Goal: Task Accomplishment & Management: Manage account settings

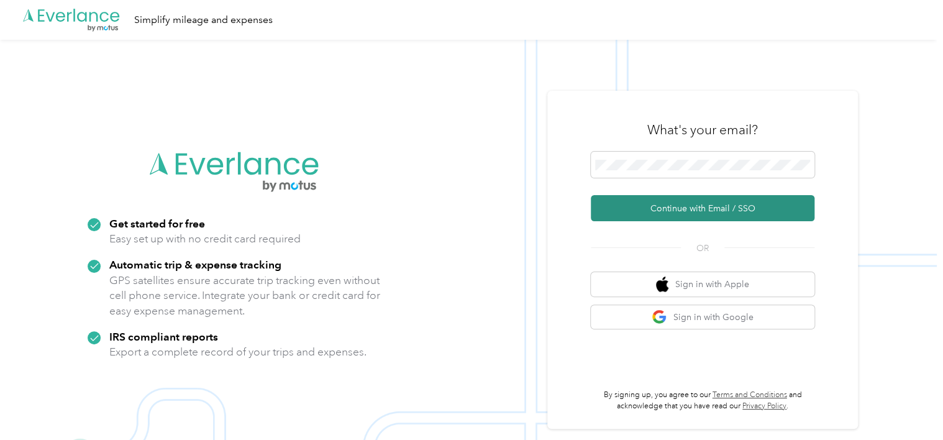
click at [669, 204] on button "Continue with Email / SSO" at bounding box center [703, 208] width 224 height 26
click at [669, 212] on button "Continue with Email / SSO" at bounding box center [703, 208] width 224 height 26
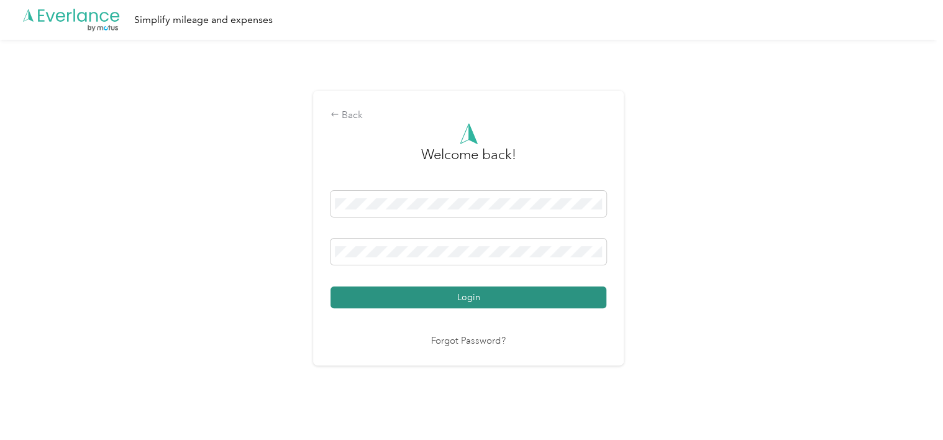
click at [563, 294] on button "Login" at bounding box center [468, 297] width 276 height 22
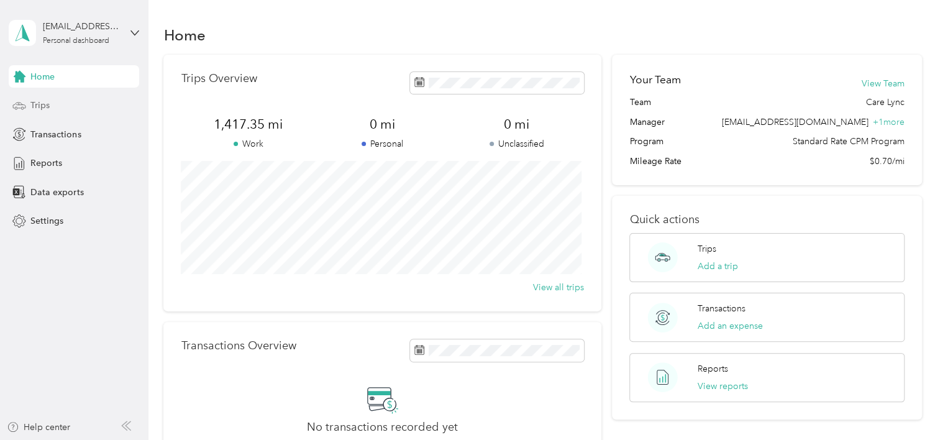
click at [75, 102] on div "Trips" at bounding box center [74, 105] width 130 height 22
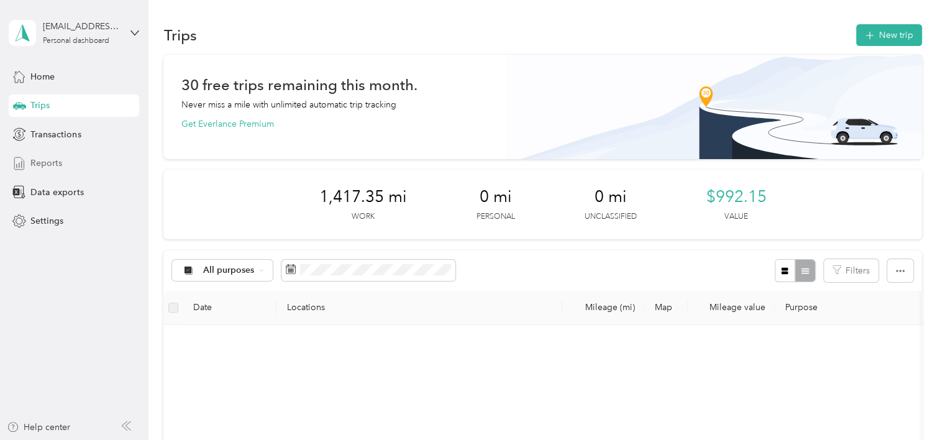
click at [74, 155] on div "Reports" at bounding box center [74, 163] width 130 height 22
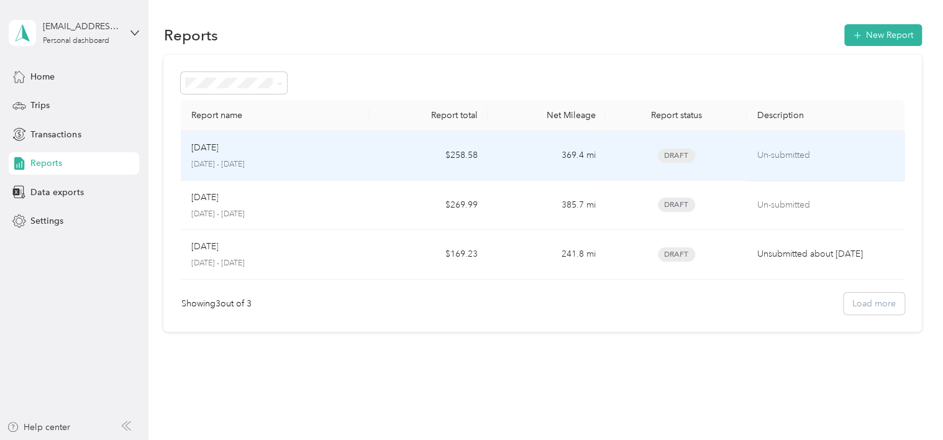
click at [331, 150] on div "[DATE]" at bounding box center [275, 148] width 169 height 14
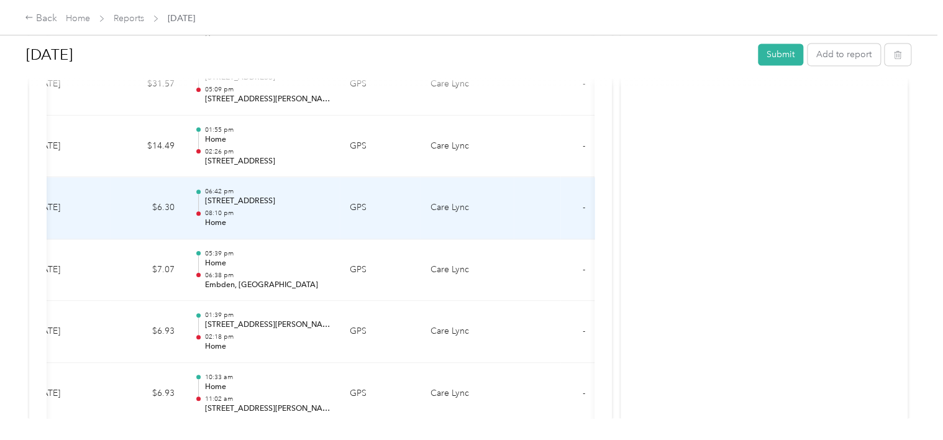
scroll to position [0, 180]
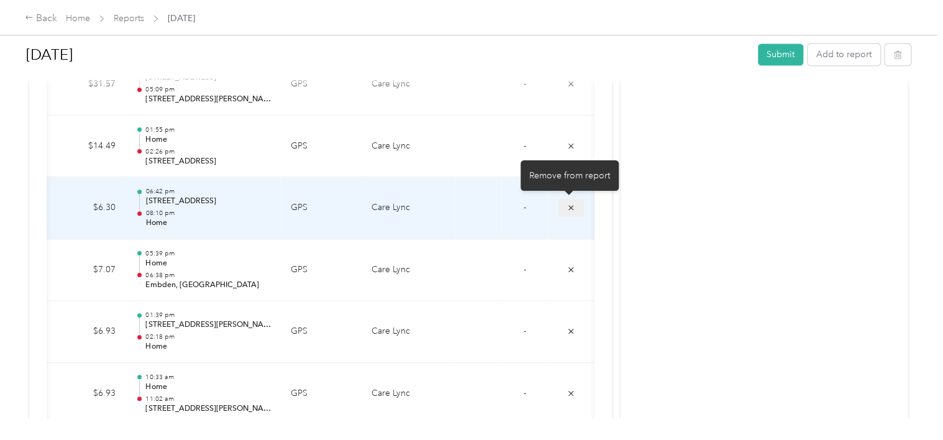
click at [568, 202] on span "submit" at bounding box center [570, 207] width 9 height 11
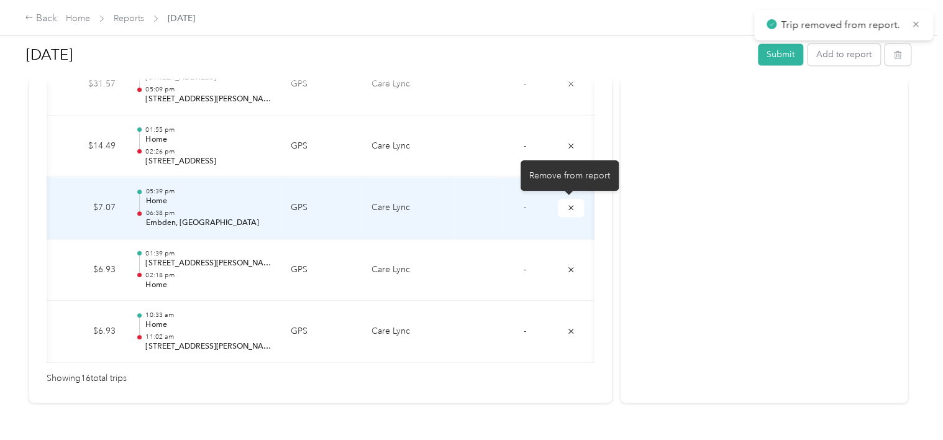
click at [568, 202] on span "submit" at bounding box center [570, 207] width 9 height 11
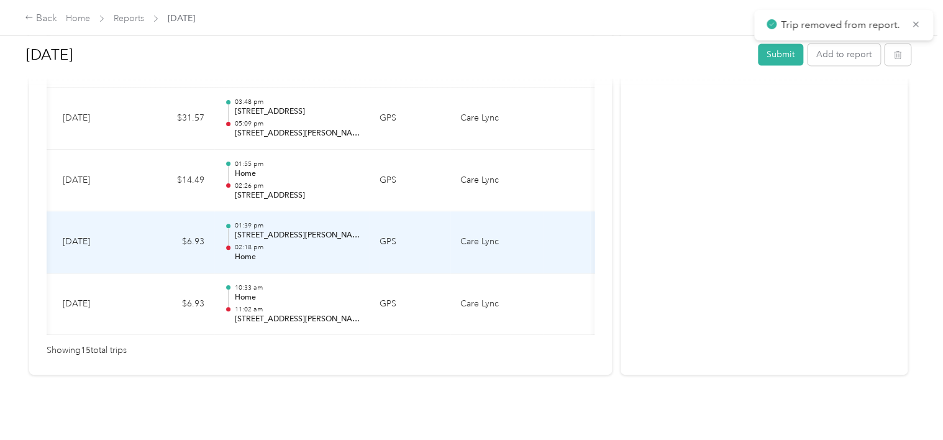
scroll to position [0, 0]
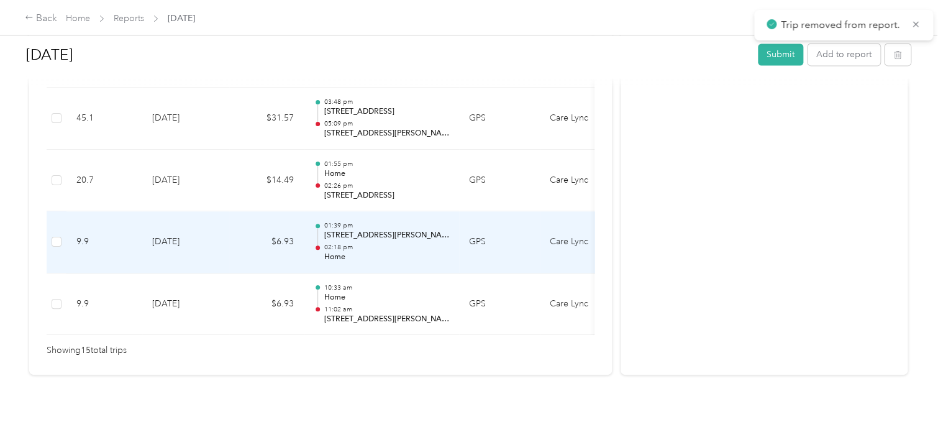
click at [492, 218] on td "GPS" at bounding box center [499, 242] width 81 height 62
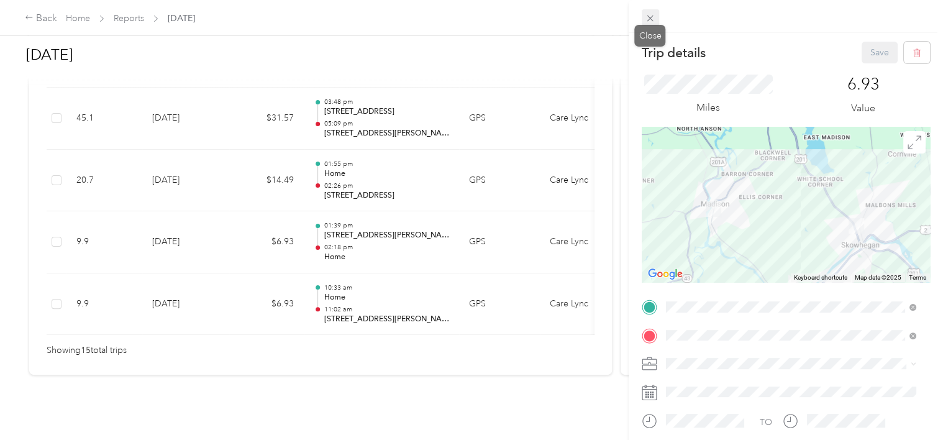
click at [649, 22] on icon at bounding box center [650, 18] width 11 height 11
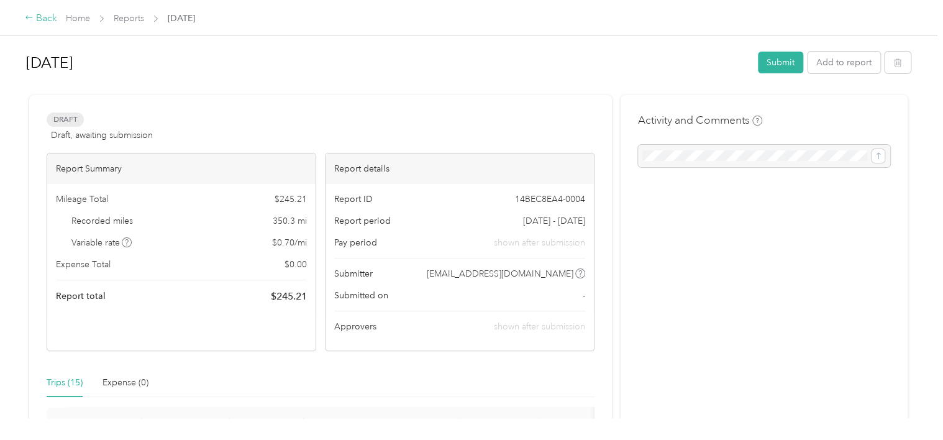
click at [47, 17] on div "Back" at bounding box center [41, 18] width 32 height 15
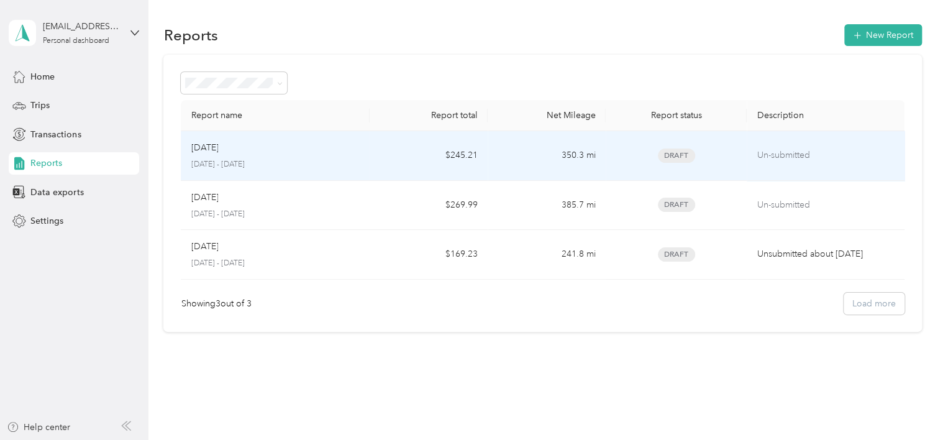
click at [314, 158] on div "Sep [DATE] - [DATE]" at bounding box center [275, 155] width 169 height 29
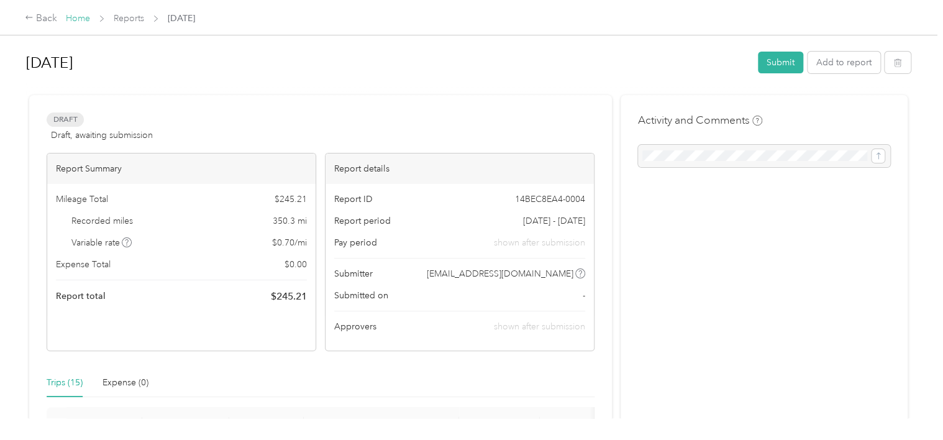
click at [73, 17] on link "Home" at bounding box center [78, 18] width 24 height 11
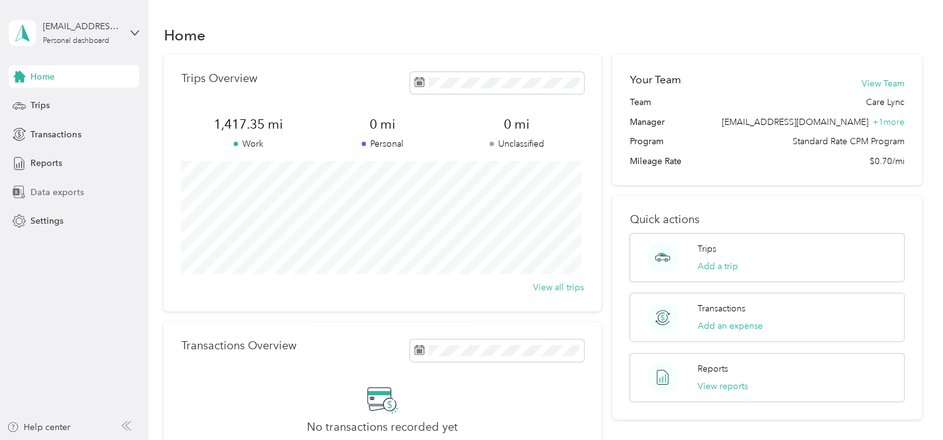
click at [49, 189] on span "Data exports" at bounding box center [56, 192] width 53 height 13
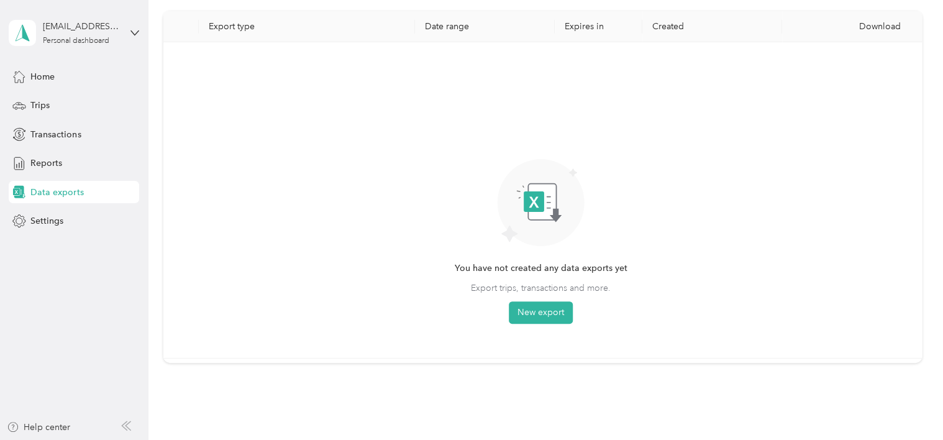
scroll to position [67, 0]
click at [545, 314] on button "New export" at bounding box center [541, 312] width 64 height 22
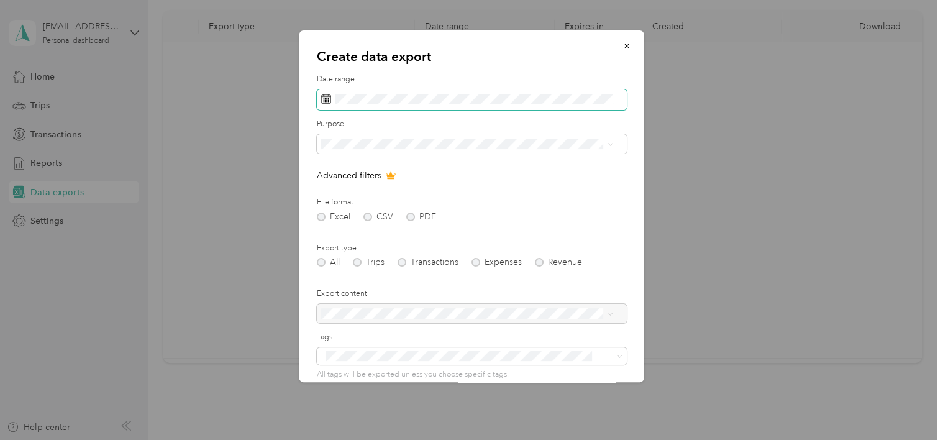
click at [323, 99] on icon at bounding box center [326, 99] width 10 height 10
click at [321, 98] on icon at bounding box center [326, 99] width 10 height 10
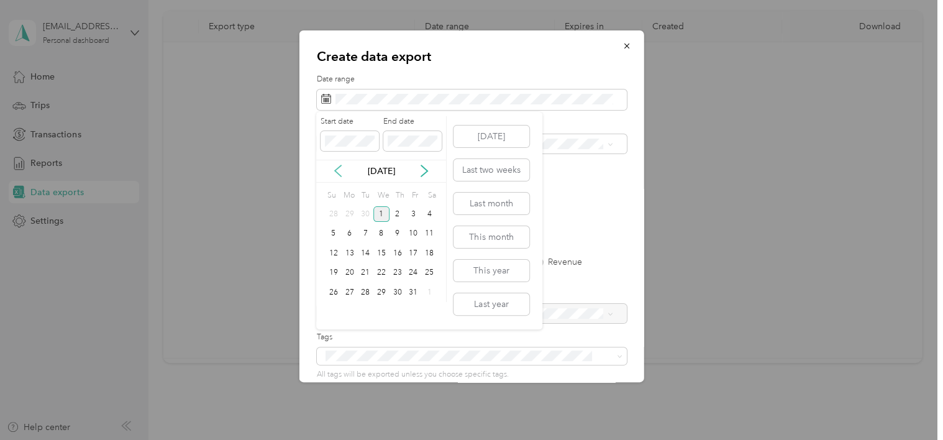
click at [338, 170] on icon at bounding box center [338, 171] width 12 height 12
click at [349, 211] on div "1" at bounding box center [350, 214] width 16 height 16
click at [363, 293] on div "30" at bounding box center [365, 292] width 16 height 16
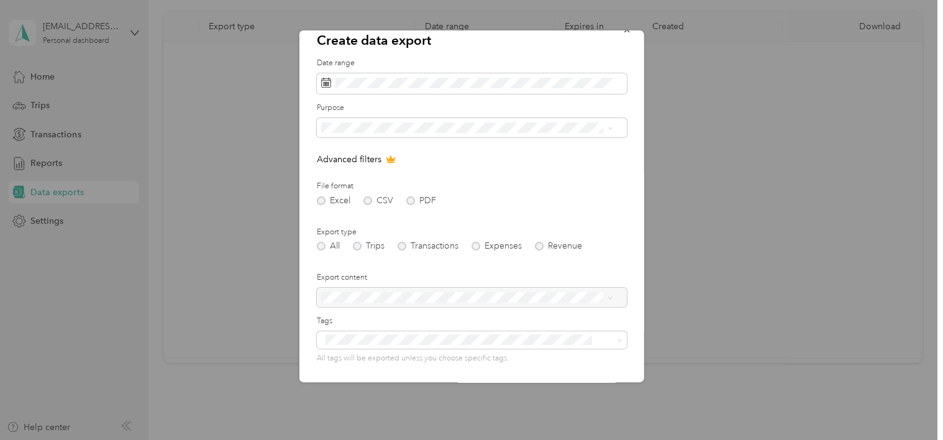
scroll to position [0, 0]
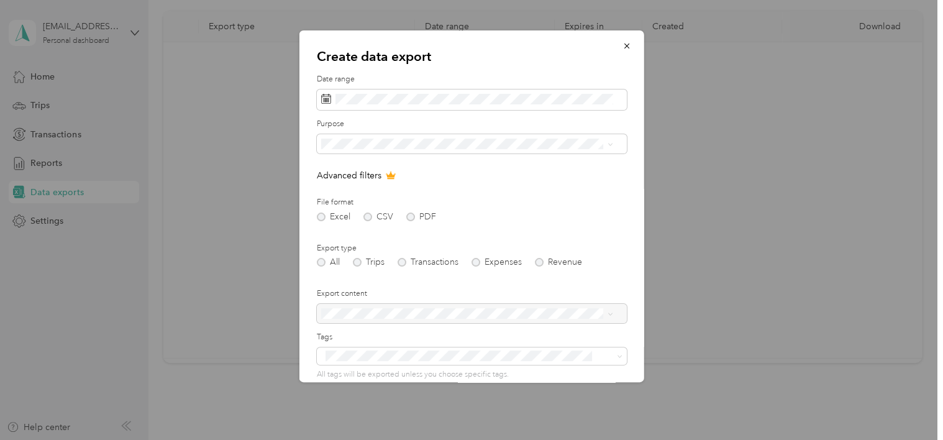
click at [321, 214] on div "Excel CSV PDF" at bounding box center [472, 216] width 310 height 9
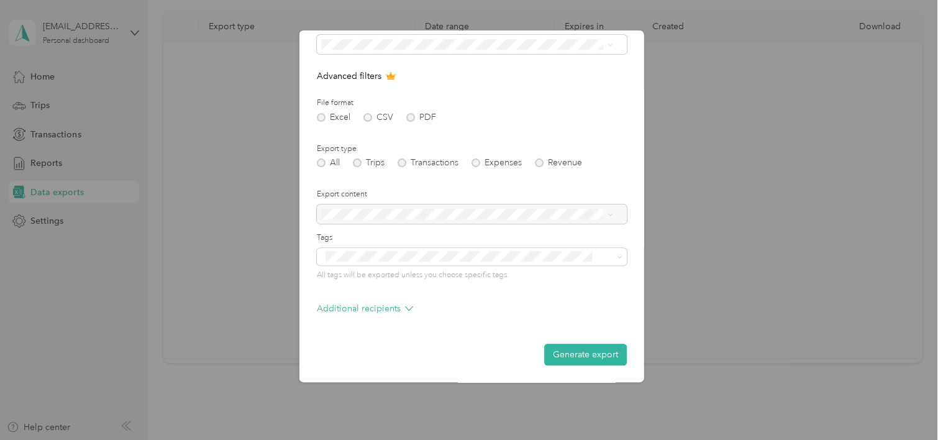
scroll to position [99, 0]
click at [554, 350] on button "Generate export" at bounding box center [585, 354] width 83 height 22
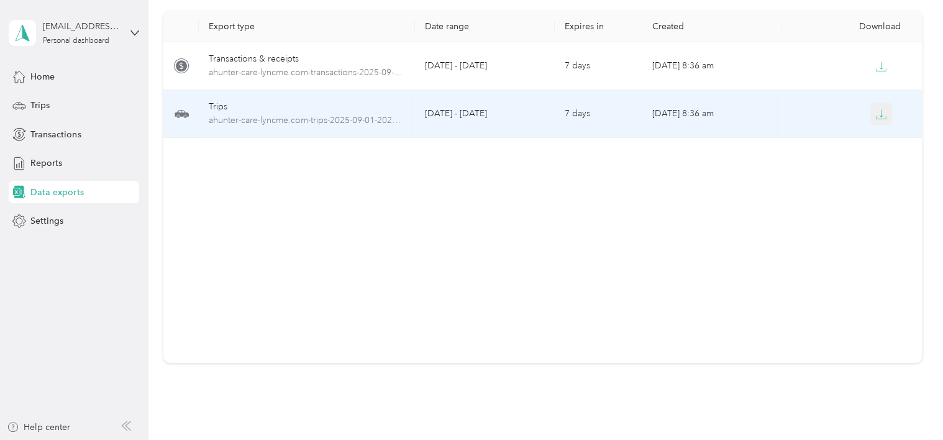
click at [875, 115] on icon "button" at bounding box center [880, 114] width 11 height 11
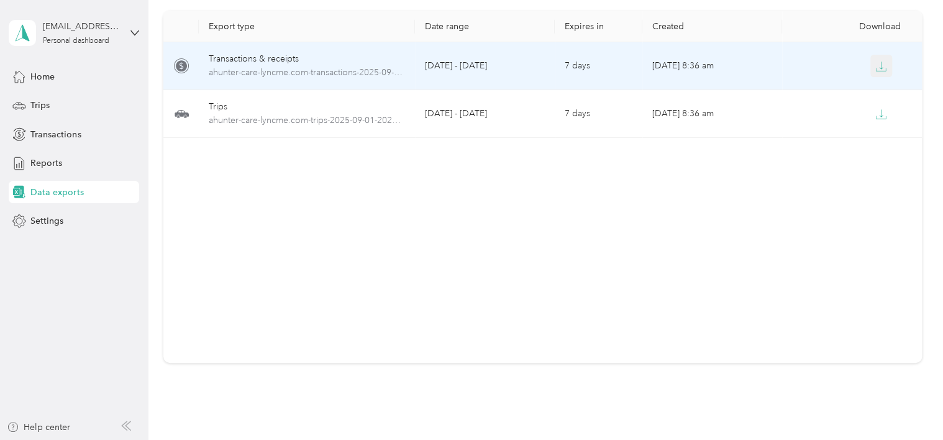
click at [879, 71] on icon "button" at bounding box center [880, 66] width 11 height 11
